Goal: Find specific page/section: Find specific page/section

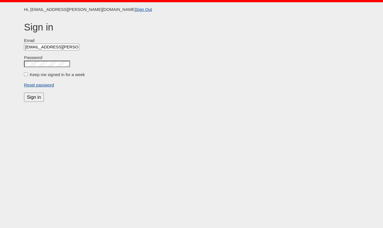
click at [33, 74] on label "Keep me signed in for a week" at bounding box center [57, 74] width 55 height 5
click at [28, 74] on input "Keep me signed in for a week" at bounding box center [26, 74] width 4 height 4
checkbox input "true"
click at [29, 98] on input "Sign in" at bounding box center [34, 96] width 20 height 9
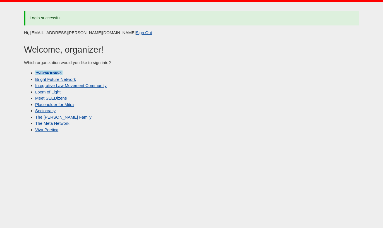
click at [53, 71] on link "Awaken Tango" at bounding box center [48, 72] width 27 height 5
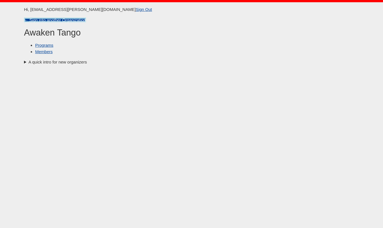
click at [50, 20] on link "← Sign into another Organization" at bounding box center [55, 20] width 62 height 5
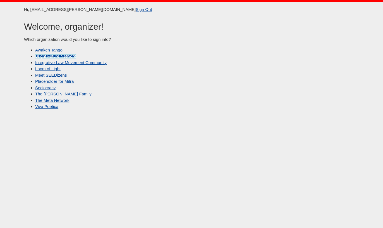
click at [55, 57] on link "Bright Future Network" at bounding box center [55, 56] width 41 height 5
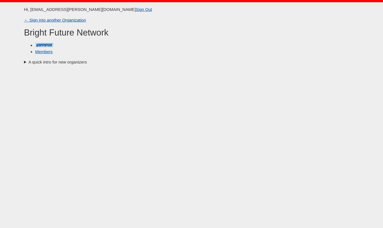
click at [37, 43] on link "Programs" at bounding box center [44, 45] width 18 height 5
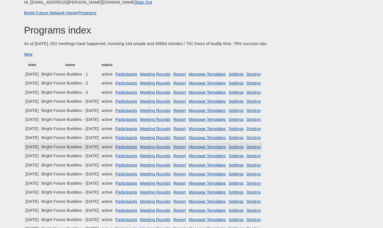
scroll to position [17, 0]
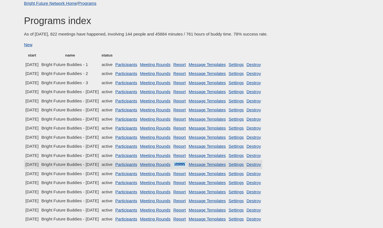
click at [186, 166] on link "Report" at bounding box center [179, 164] width 13 height 5
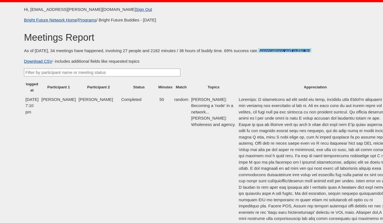
click at [296, 51] on link "Appreciations wall public link" at bounding box center [284, 50] width 53 height 5
